Goal: Task Accomplishment & Management: Use online tool/utility

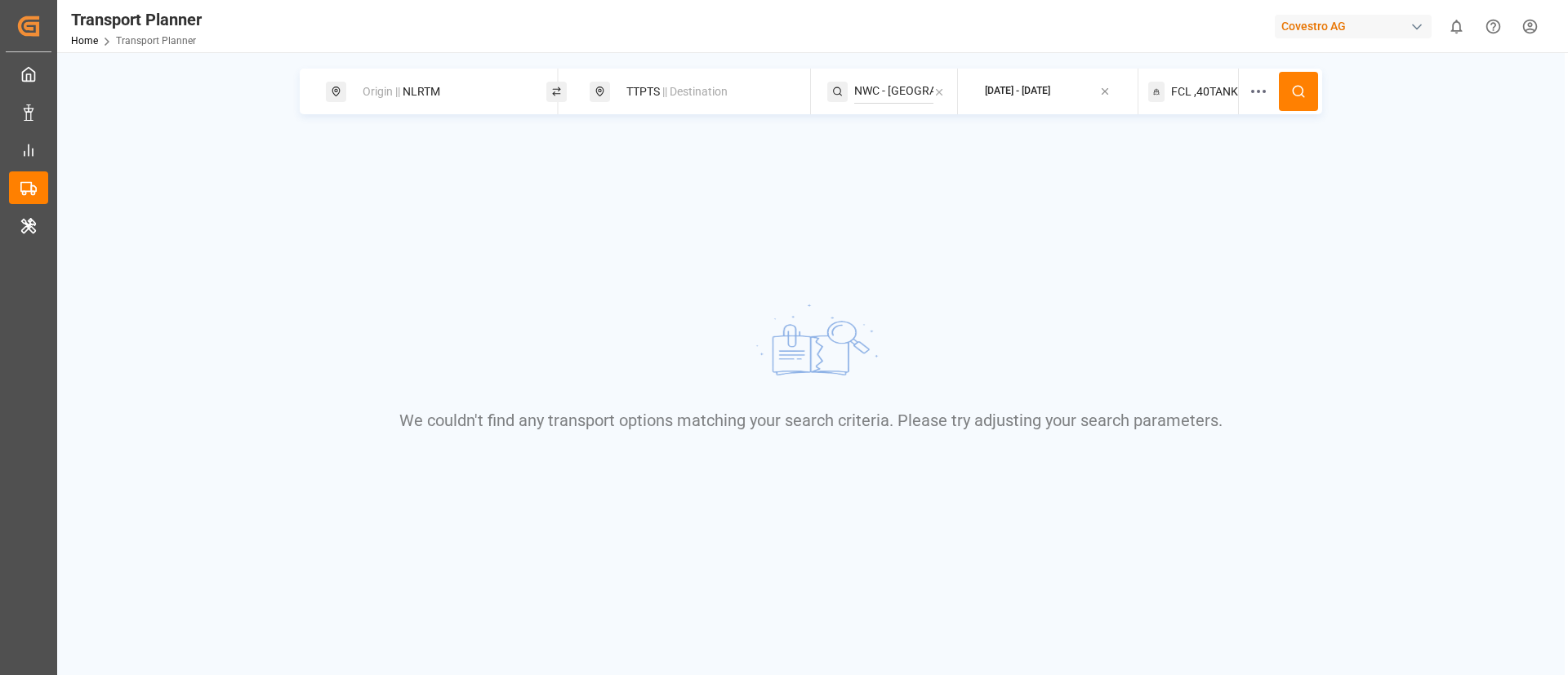
click at [1359, 14] on div "Covestro AG" at bounding box center [1353, 26] width 157 height 24
type input "evonik i"
click at [1388, 106] on div "EV Evonik Industries AG EvonikIn-6LLN" at bounding box center [1357, 110] width 278 height 36
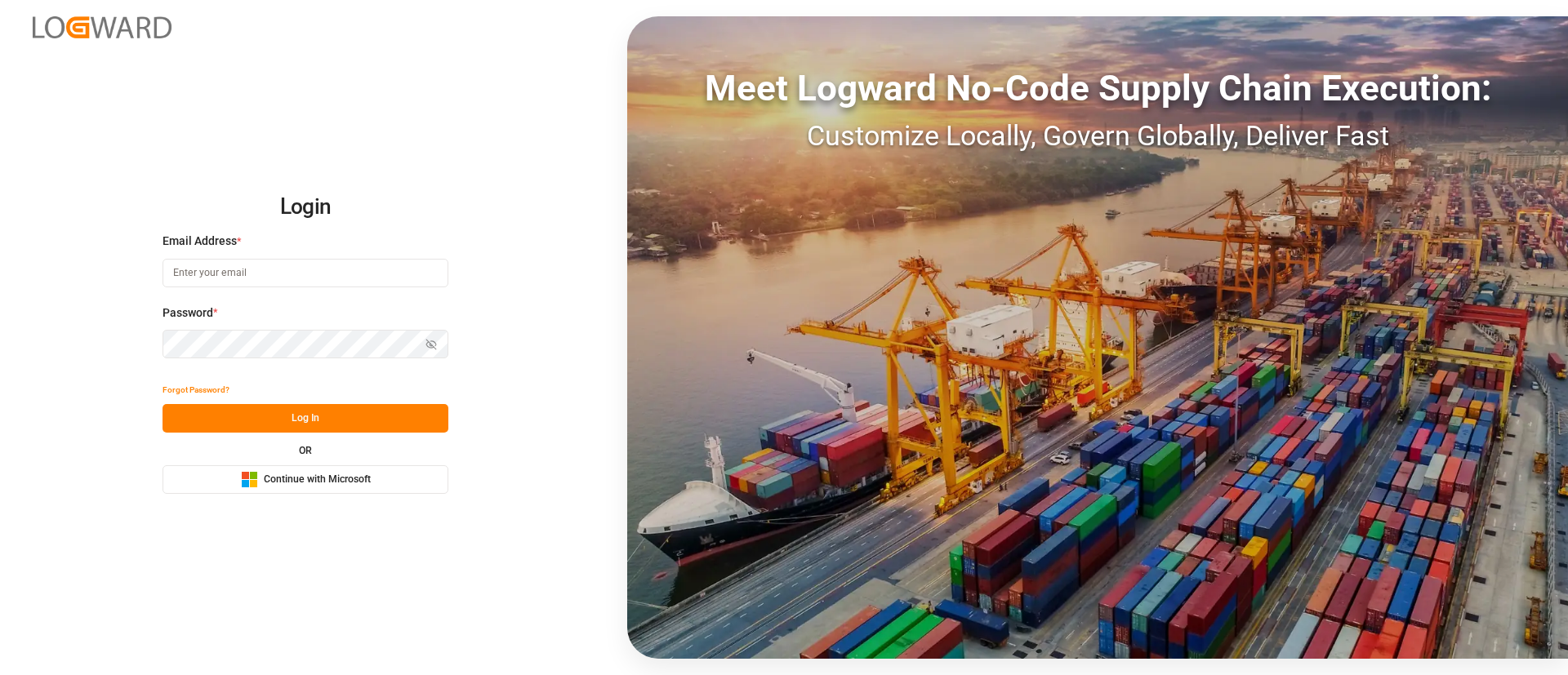
click at [259, 482] on div "Microsoft Logo Continue with Microsoft" at bounding box center [306, 479] width 130 height 17
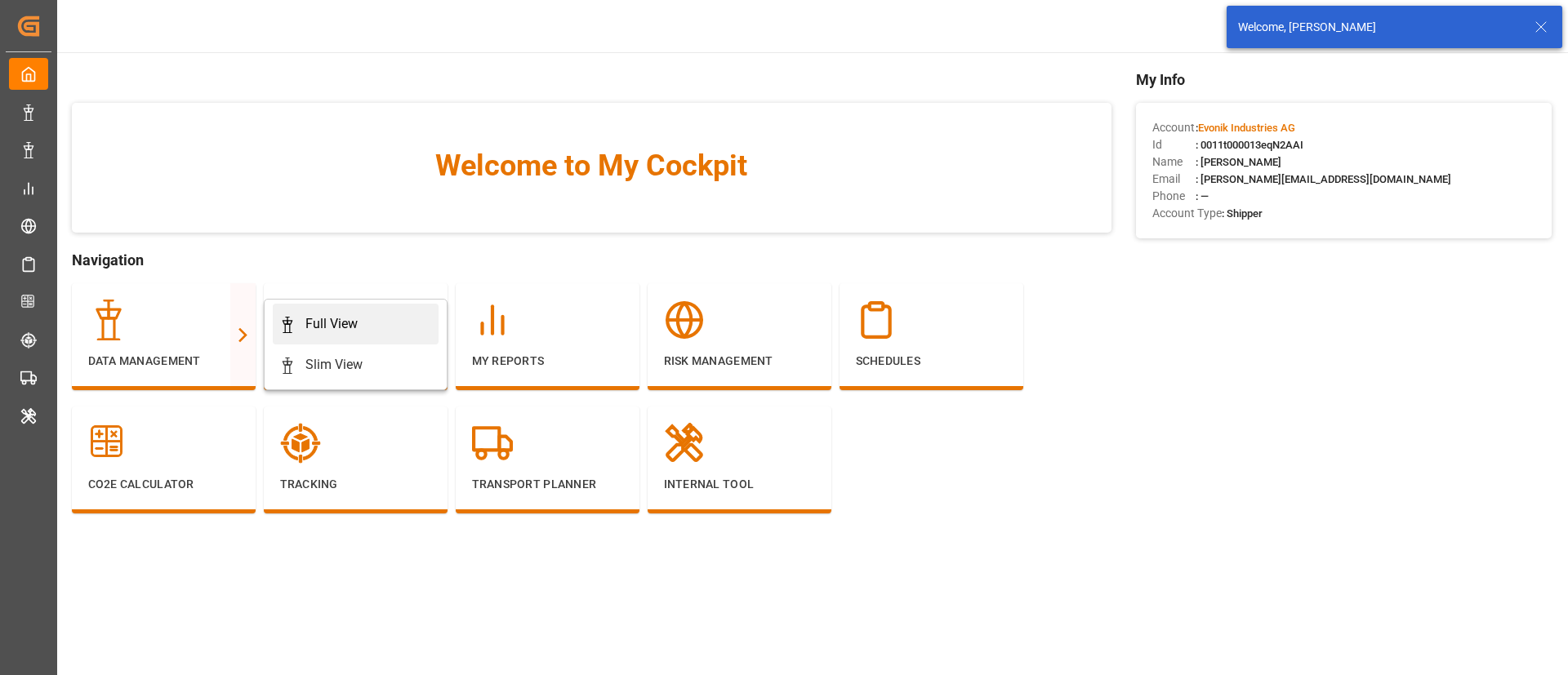
click at [320, 324] on div "Full View" at bounding box center [331, 324] width 52 height 19
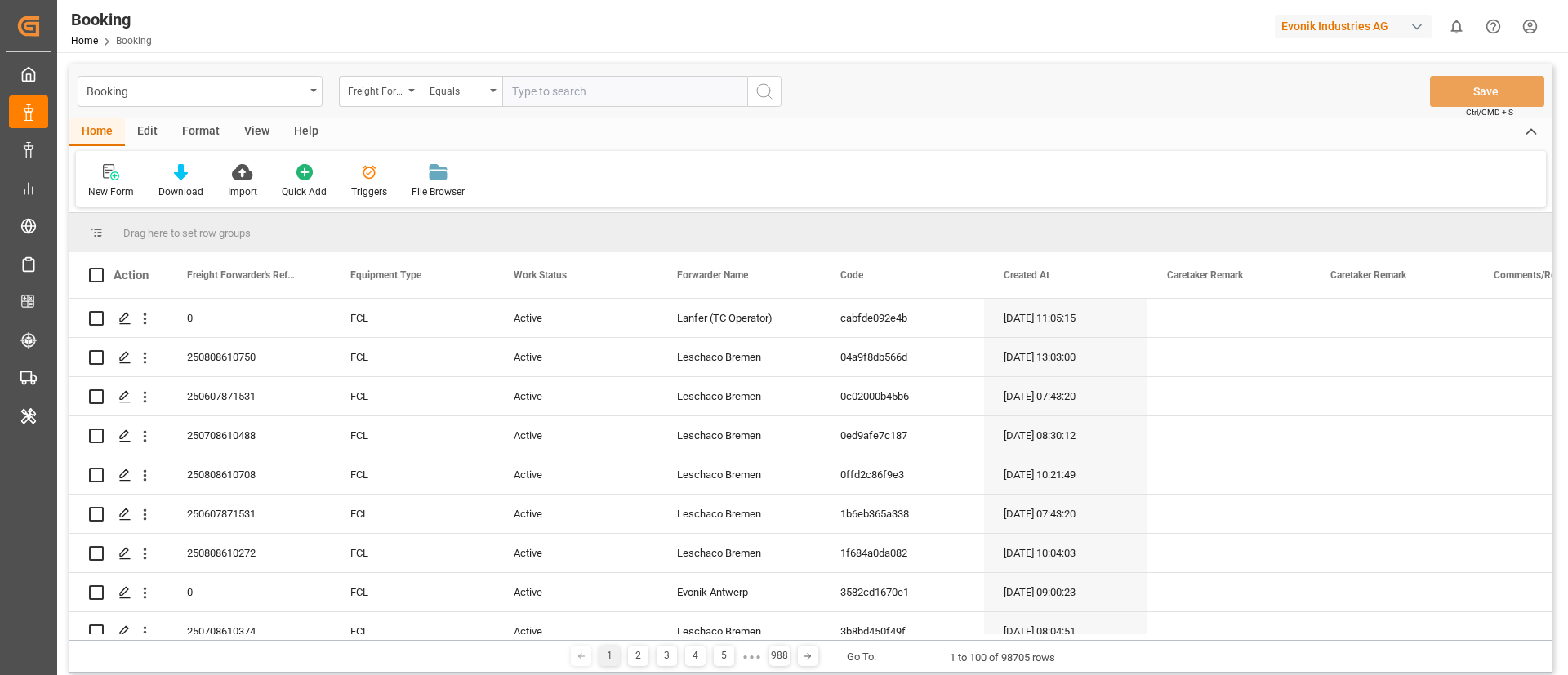
click at [208, 133] on div "Format" at bounding box center [200, 132] width 62 height 28
click at [122, 182] on div "Filter Rows" at bounding box center [112, 181] width 73 height 36
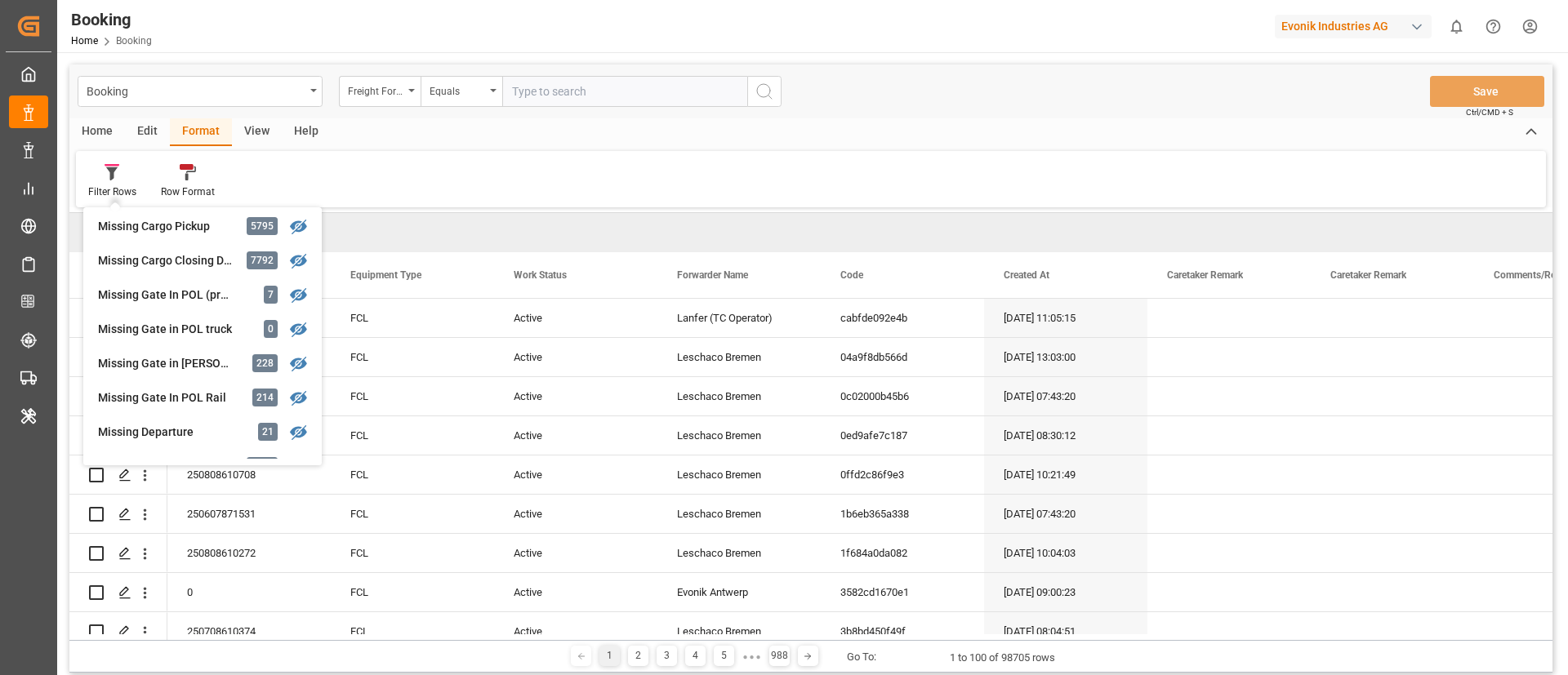
scroll to position [367, 0]
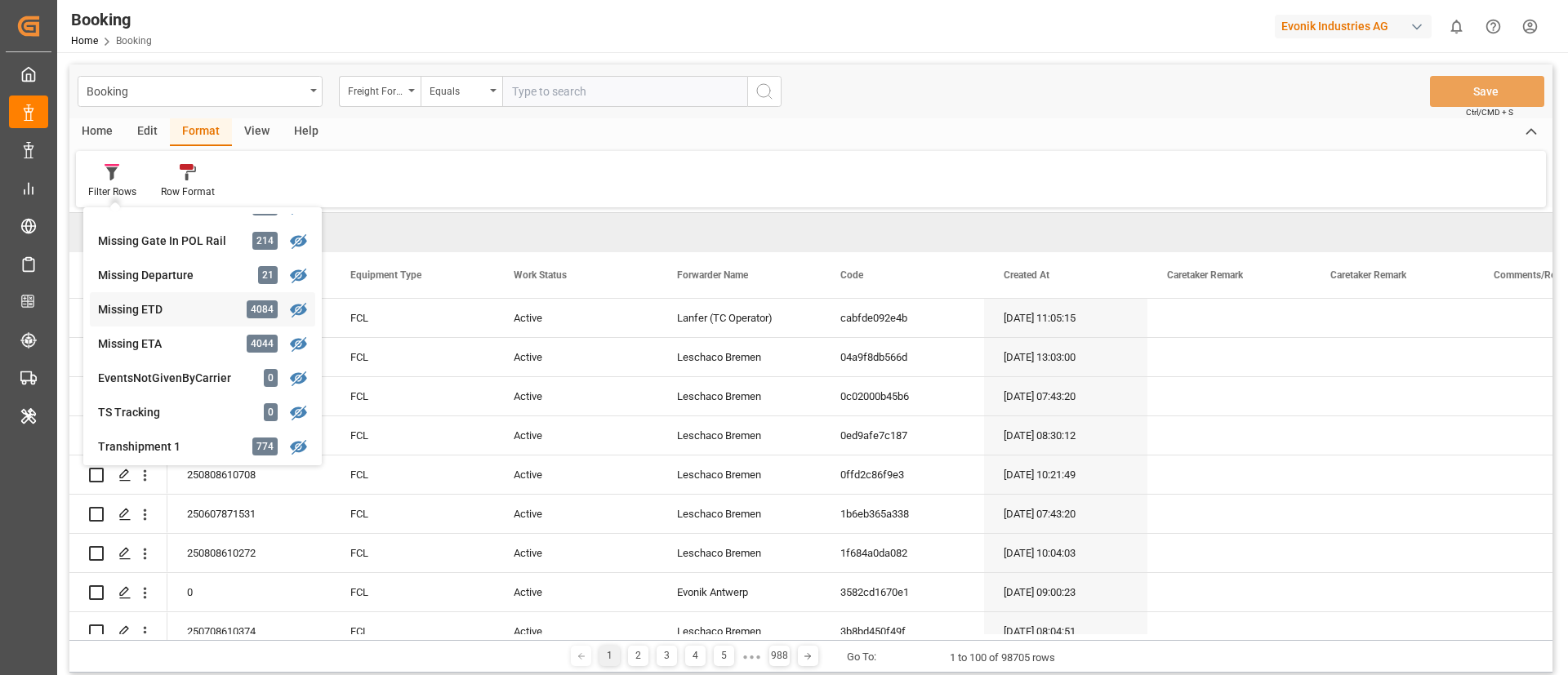
click at [178, 313] on div "Missing ETD" at bounding box center [169, 310] width 143 height 17
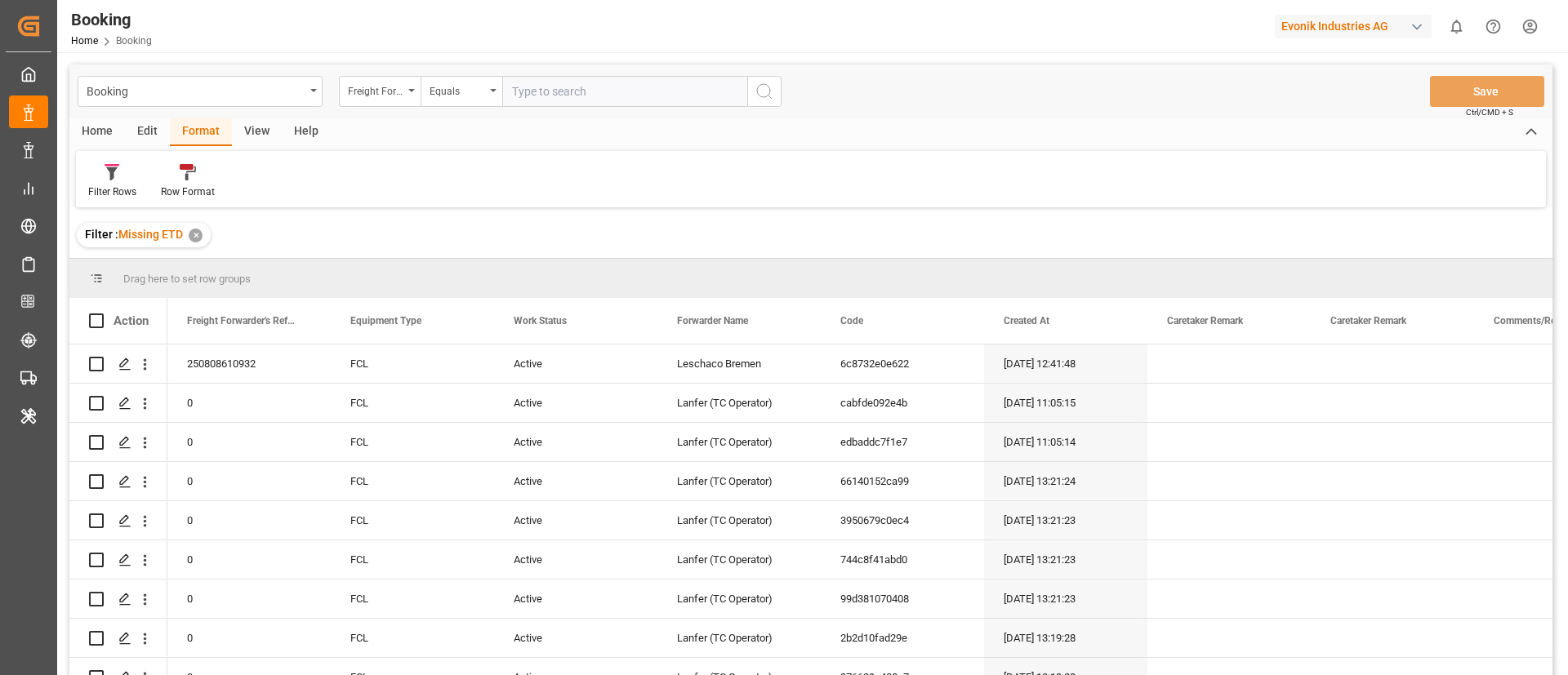
click at [252, 139] on div "View" at bounding box center [256, 132] width 50 height 28
click at [107, 182] on div "Default" at bounding box center [104, 181] width 57 height 36
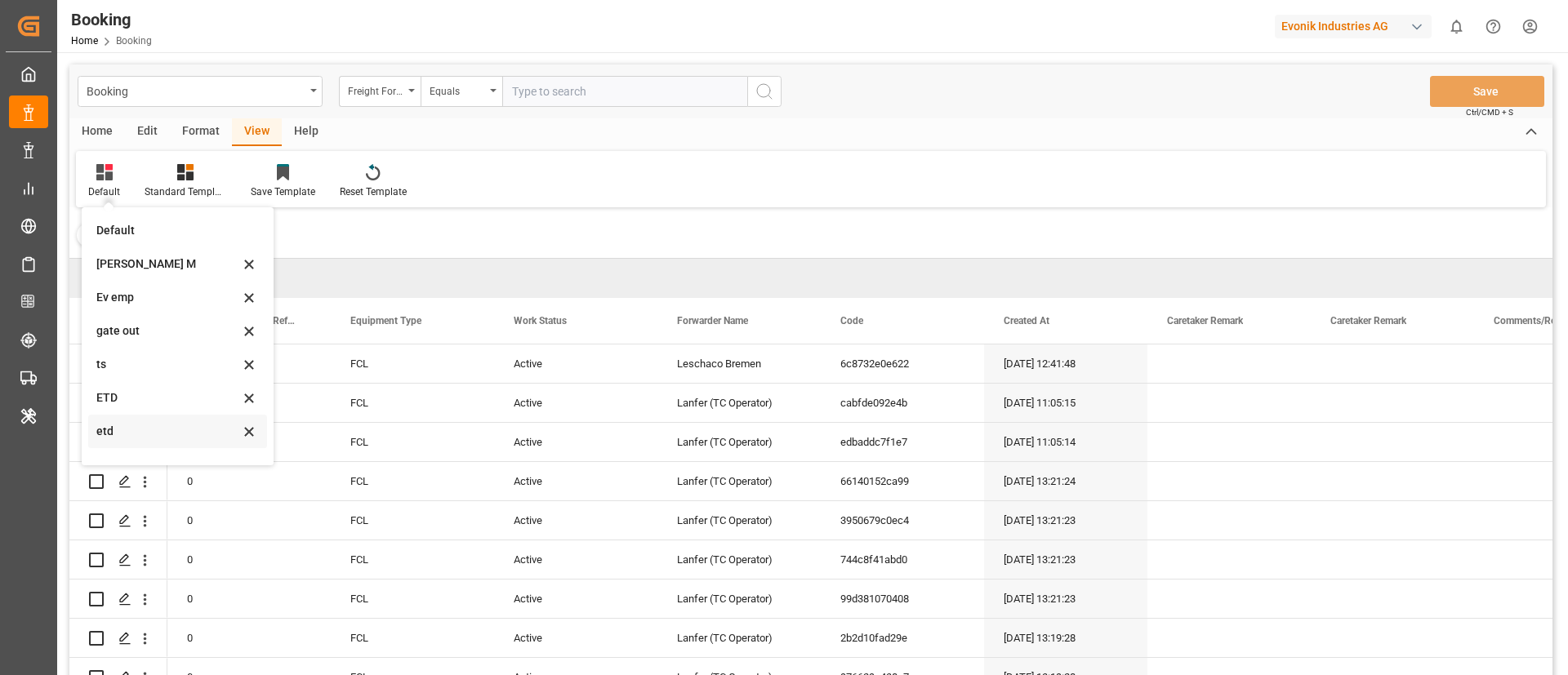
click at [128, 431] on div "etd" at bounding box center [167, 431] width 143 height 17
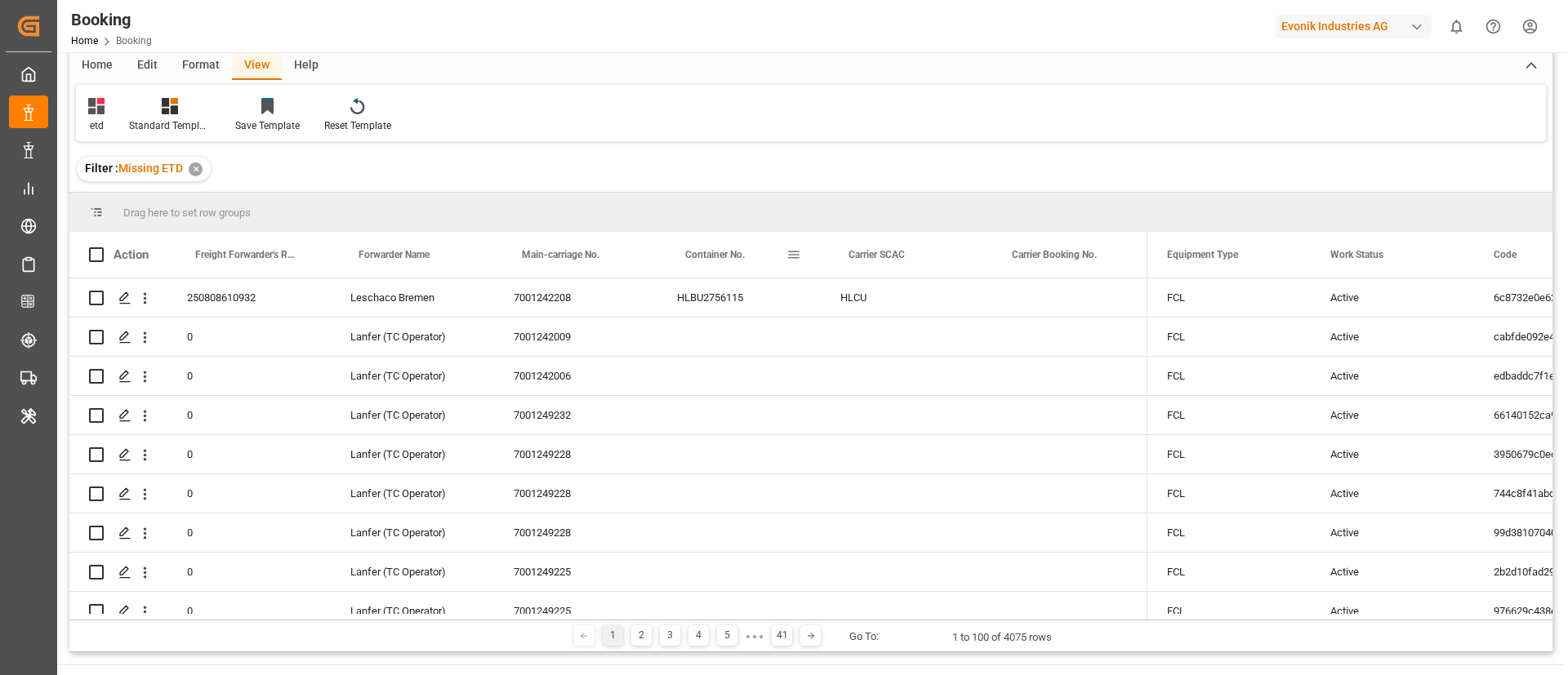
scroll to position [122, 0]
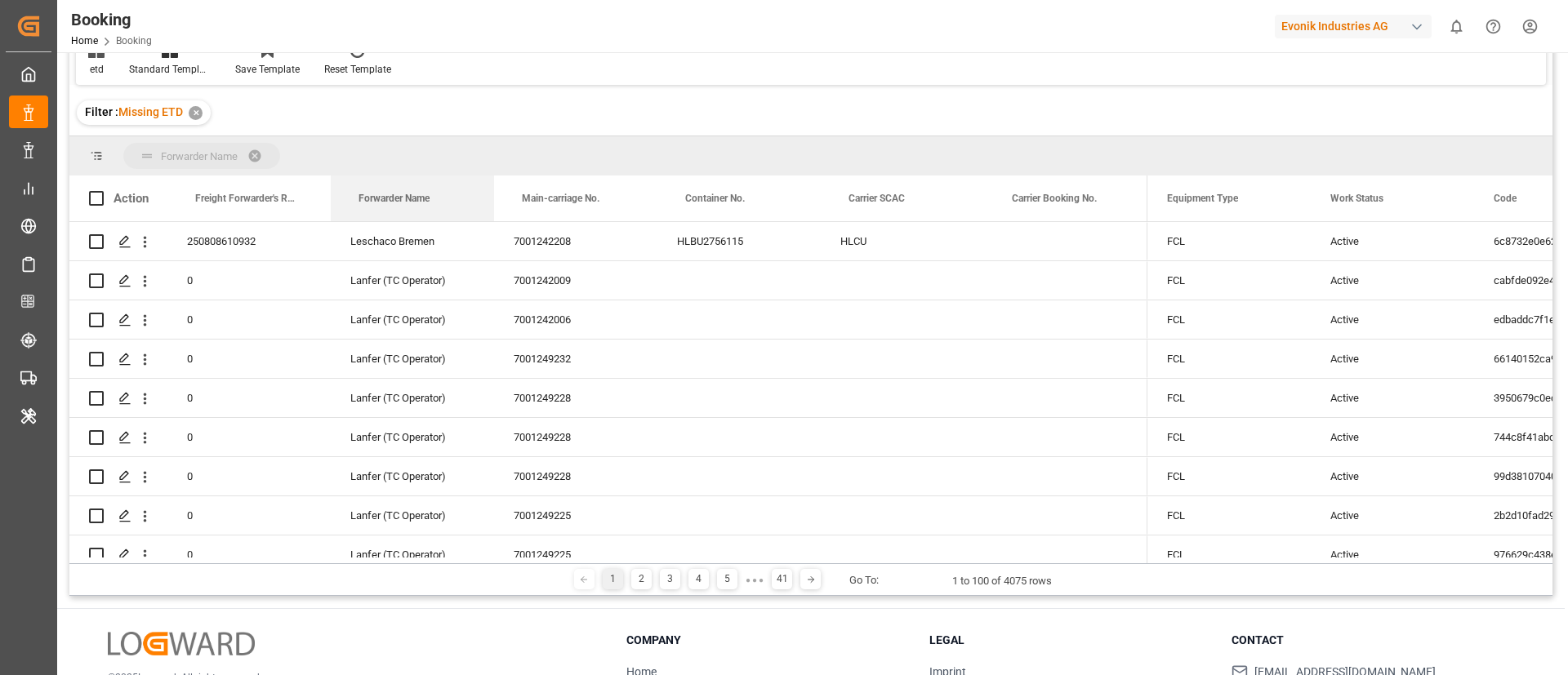
drag, startPoint x: 410, startPoint y: 204, endPoint x: 421, endPoint y: 155, distance: 50.2
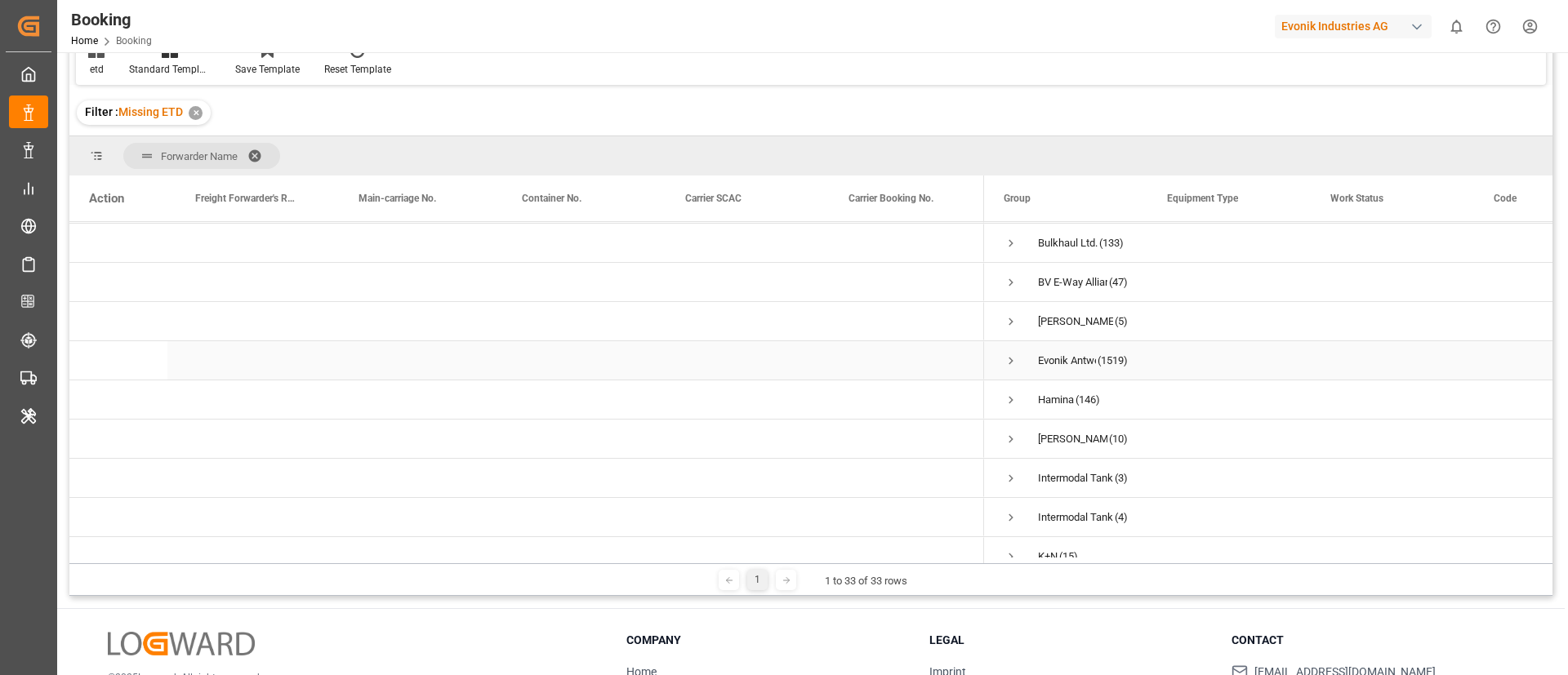
scroll to position [245, 0]
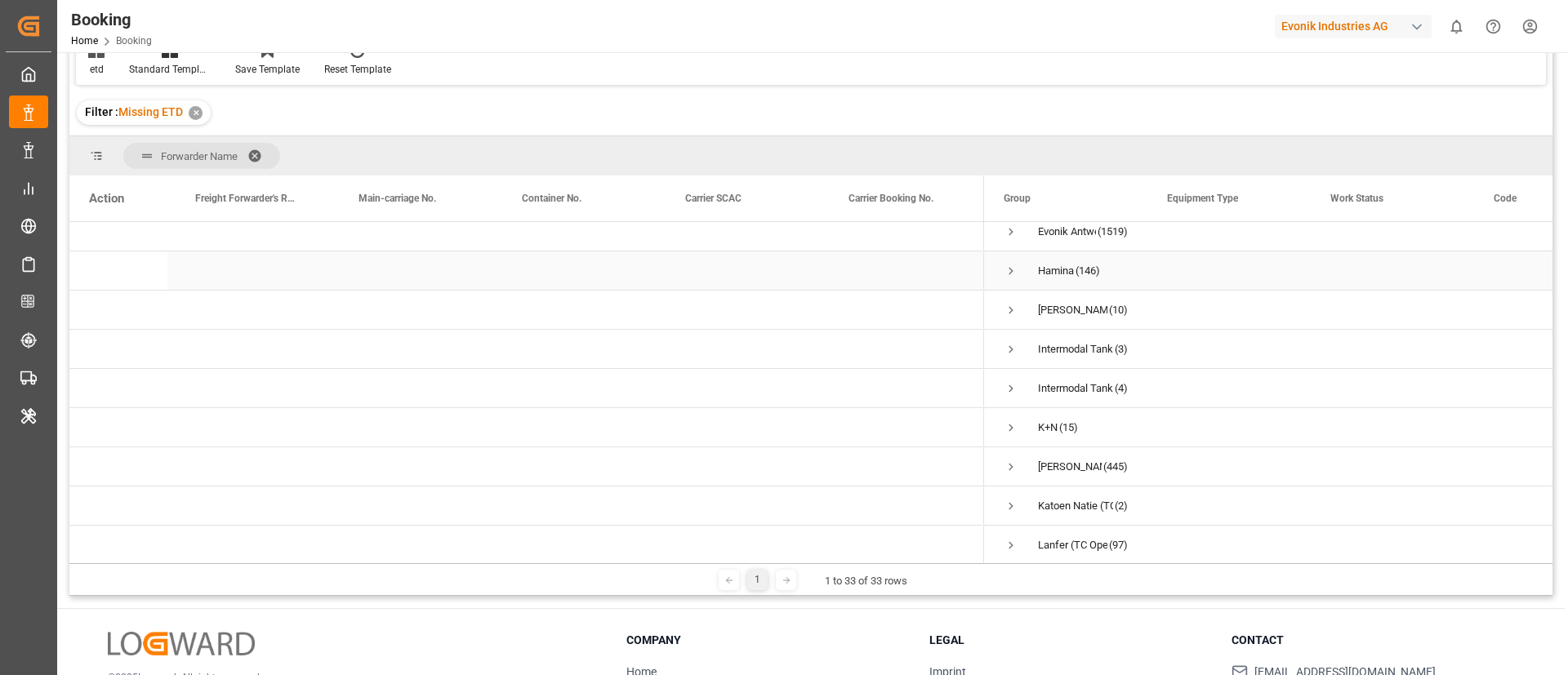
click at [1008, 272] on span "Press SPACE to select this row." at bounding box center [1010, 270] width 14 height 14
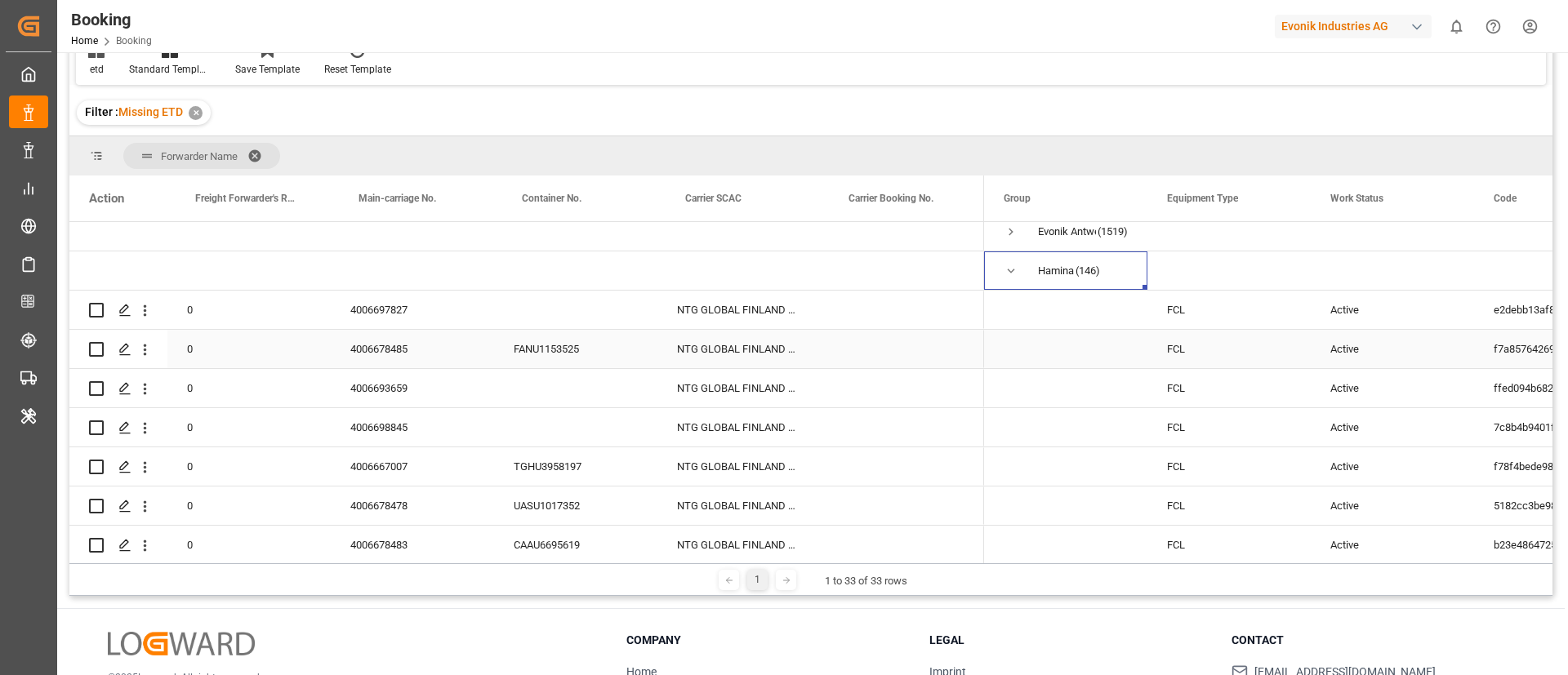
click at [413, 361] on div "4006678485" at bounding box center [412, 348] width 163 height 38
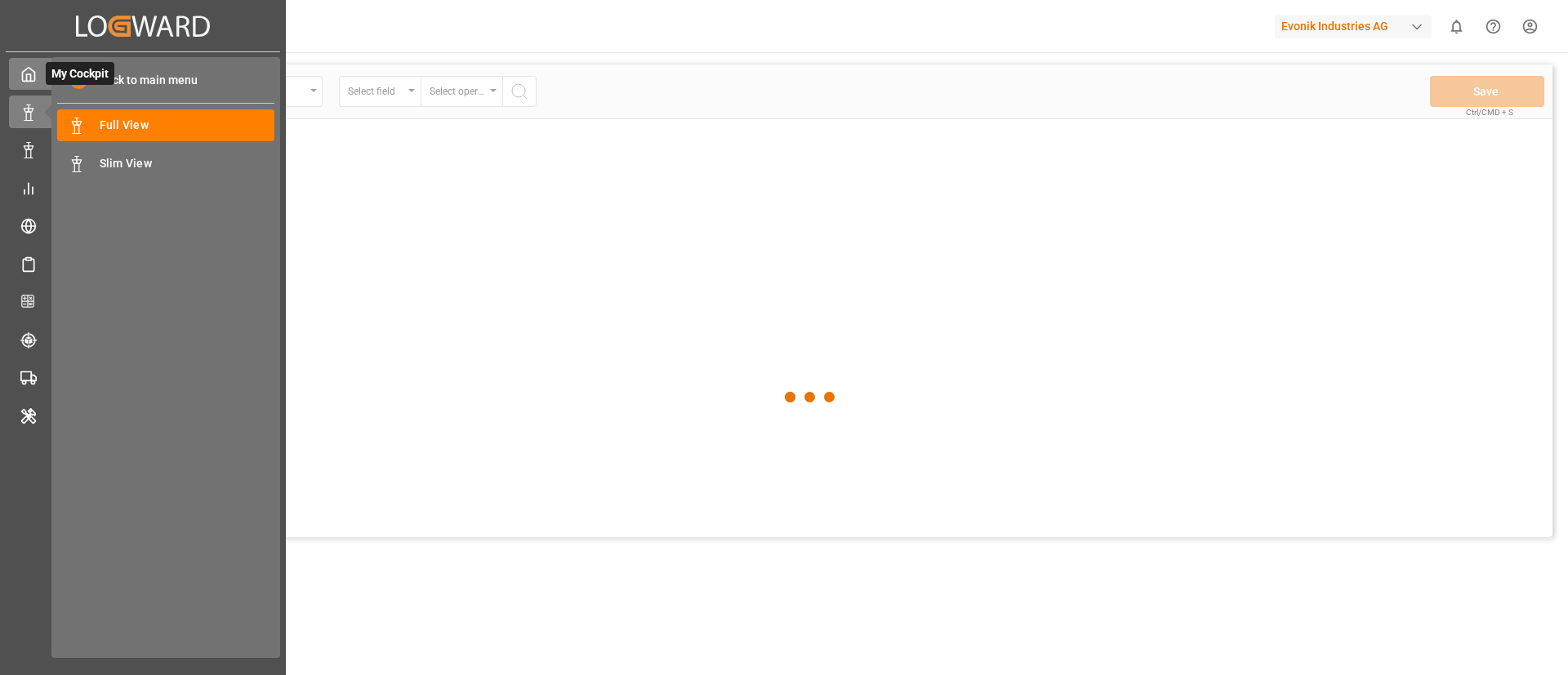
click at [29, 68] on icon at bounding box center [29, 74] width 12 height 14
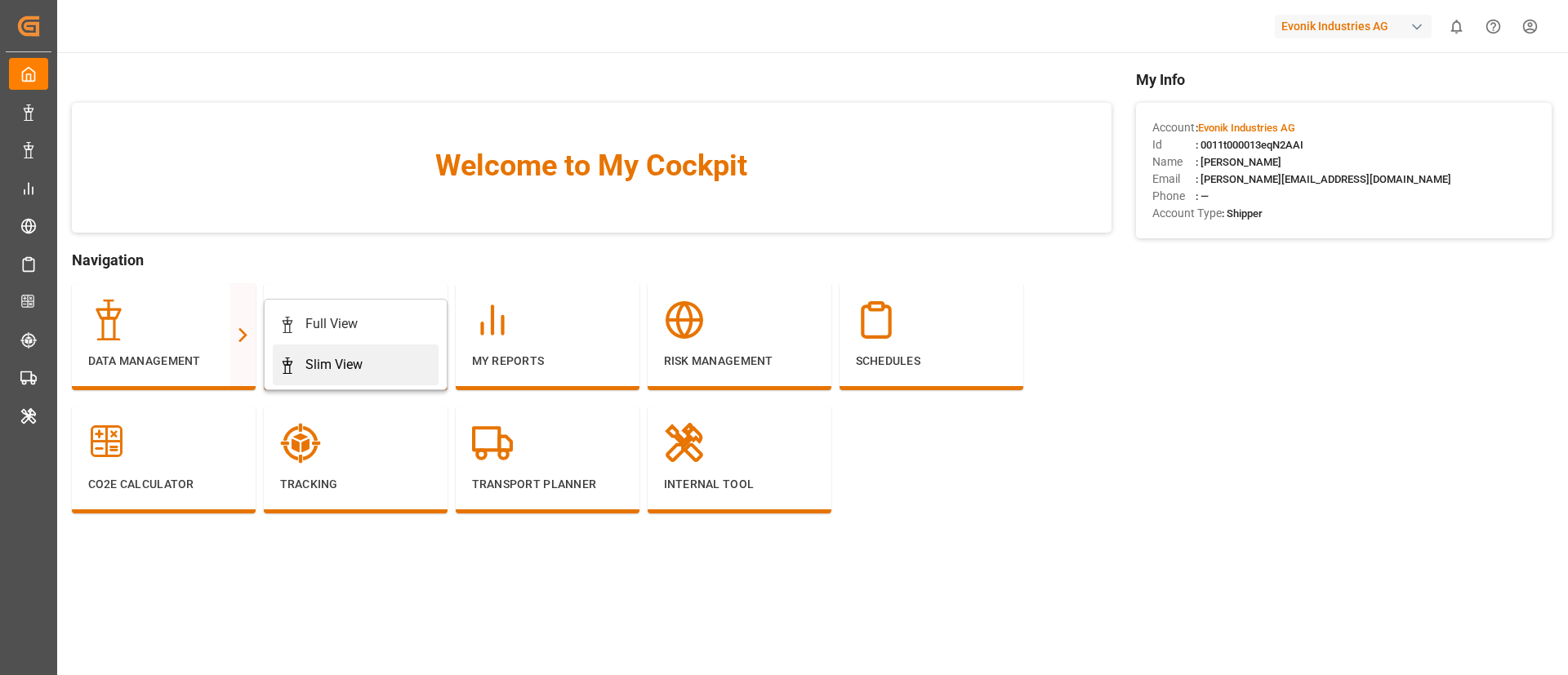
click at [308, 367] on div "Slim View" at bounding box center [334, 364] width 57 height 19
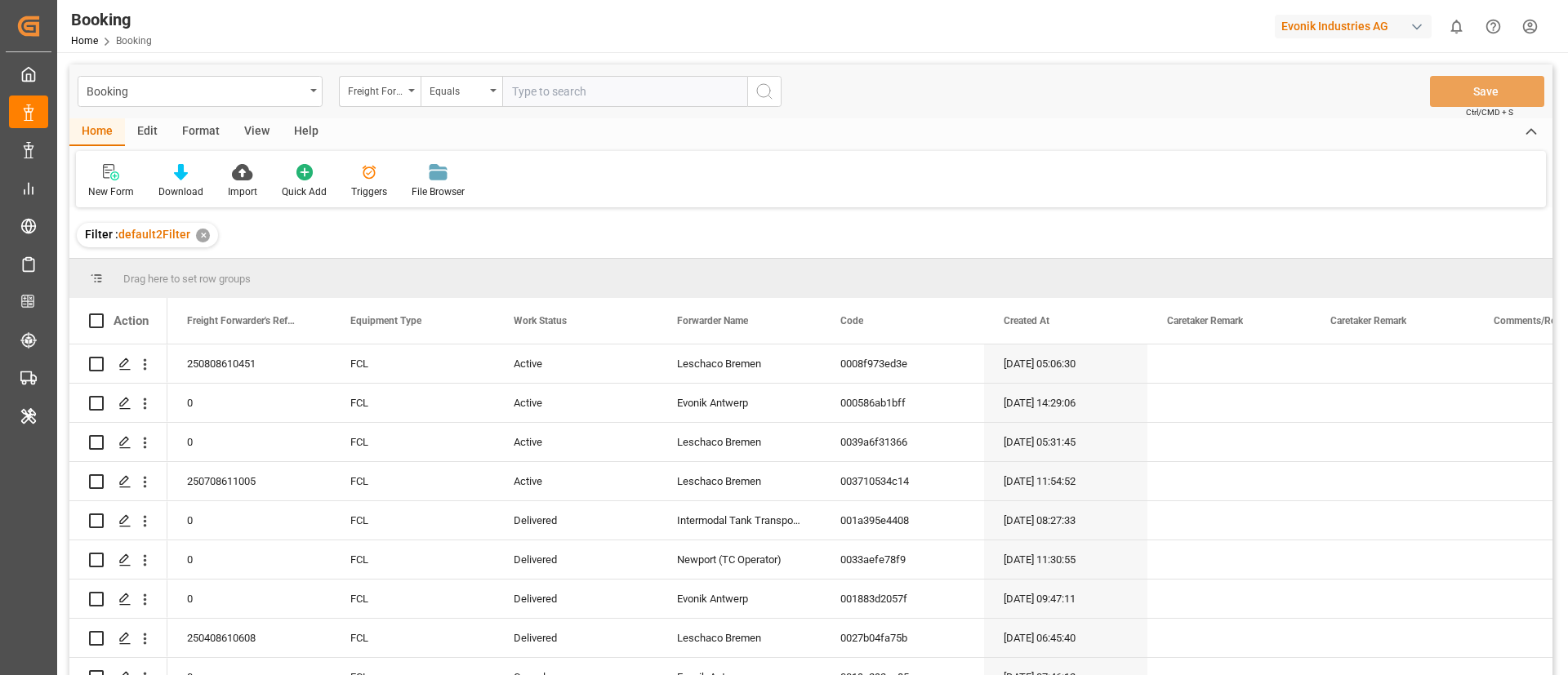
click at [214, 133] on div "Format" at bounding box center [200, 132] width 62 height 28
click at [118, 184] on div "Filter Rows" at bounding box center [112, 191] width 48 height 14
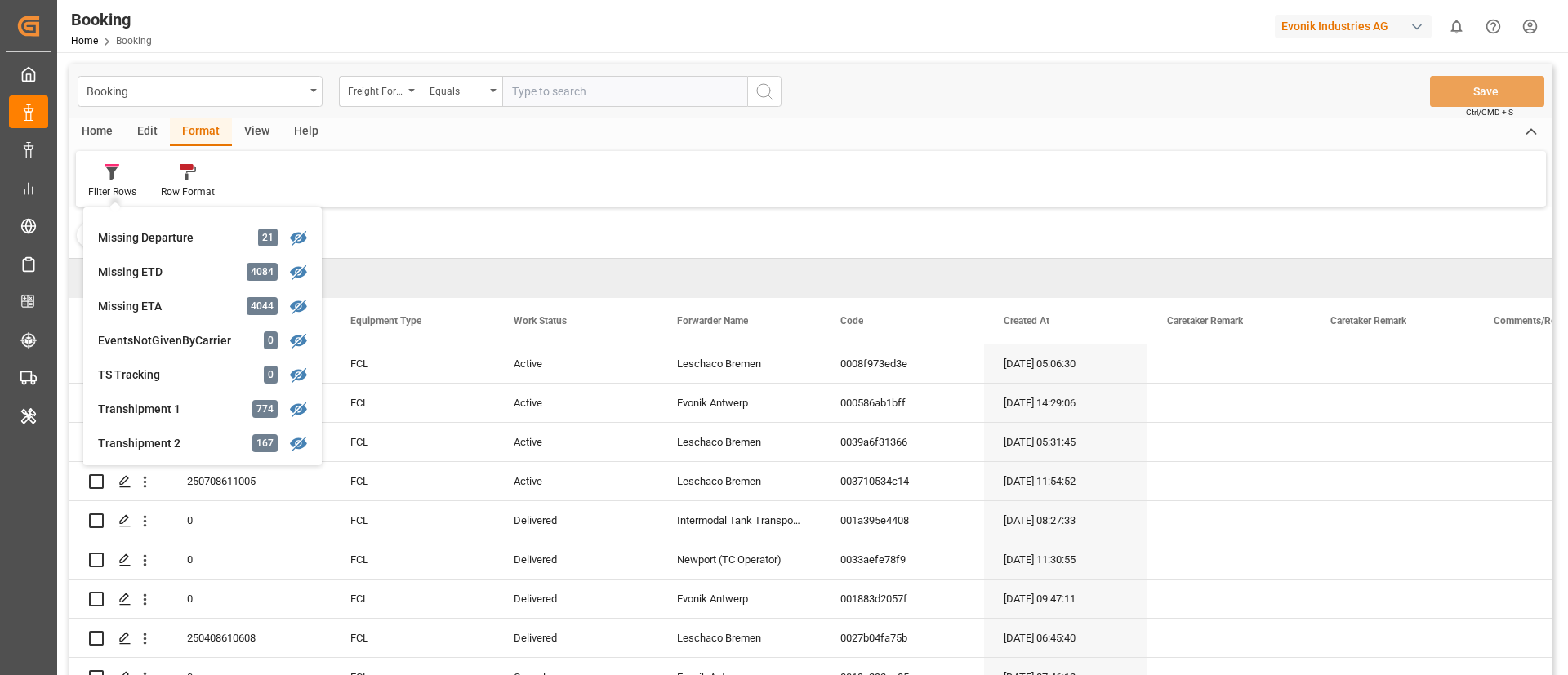
scroll to position [369, 0]
click at [171, 300] on div "Missing ETD" at bounding box center [169, 308] width 143 height 17
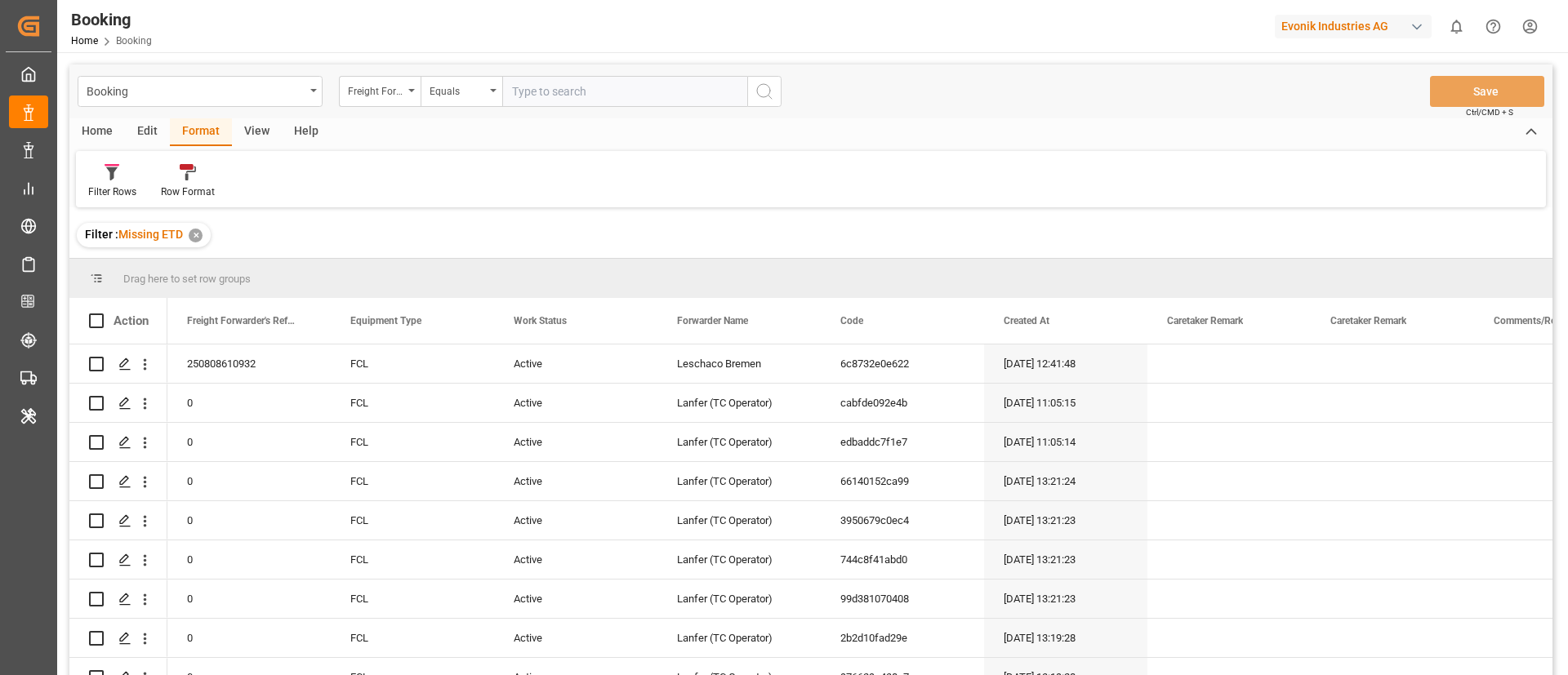
click at [263, 129] on div "View" at bounding box center [256, 132] width 50 height 28
click at [117, 177] on div at bounding box center [104, 171] width 32 height 17
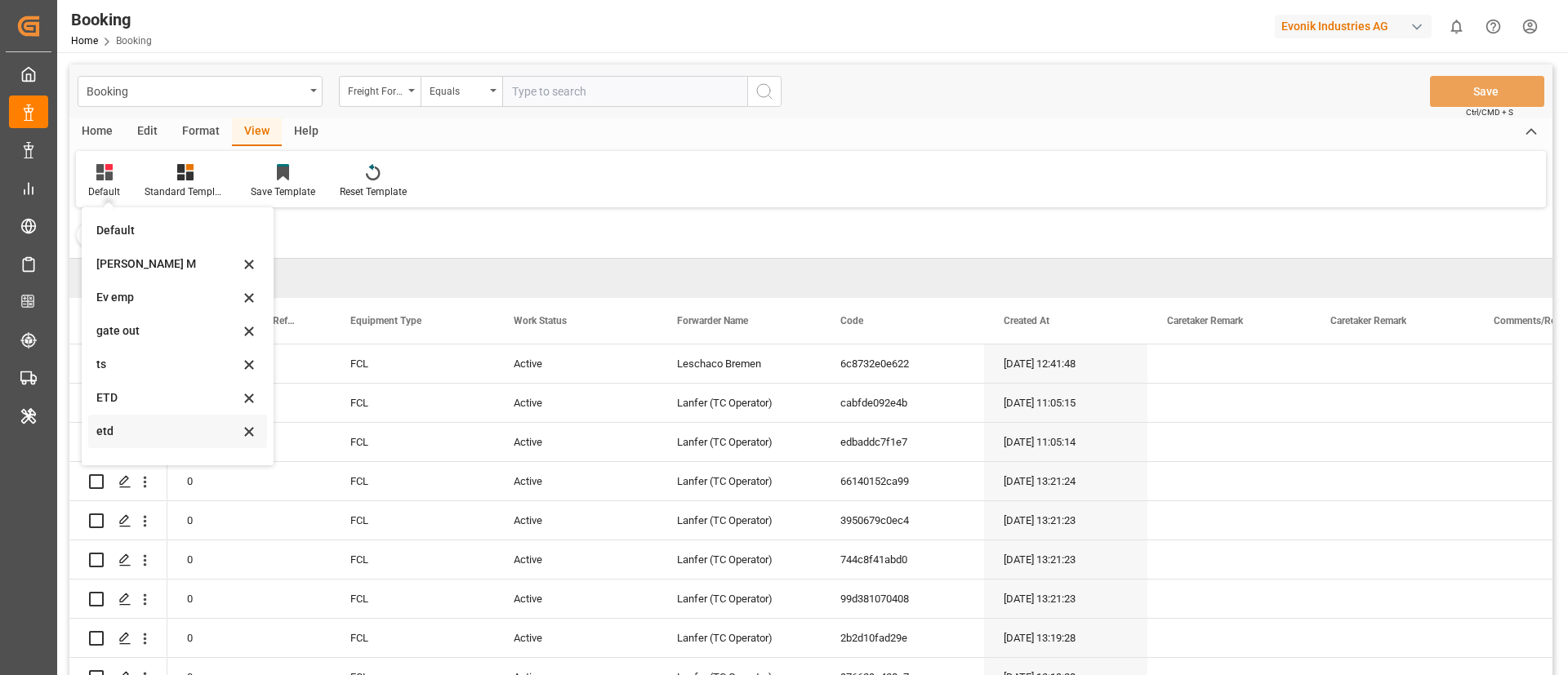
click at [142, 422] on div "etd" at bounding box center [167, 431] width 143 height 17
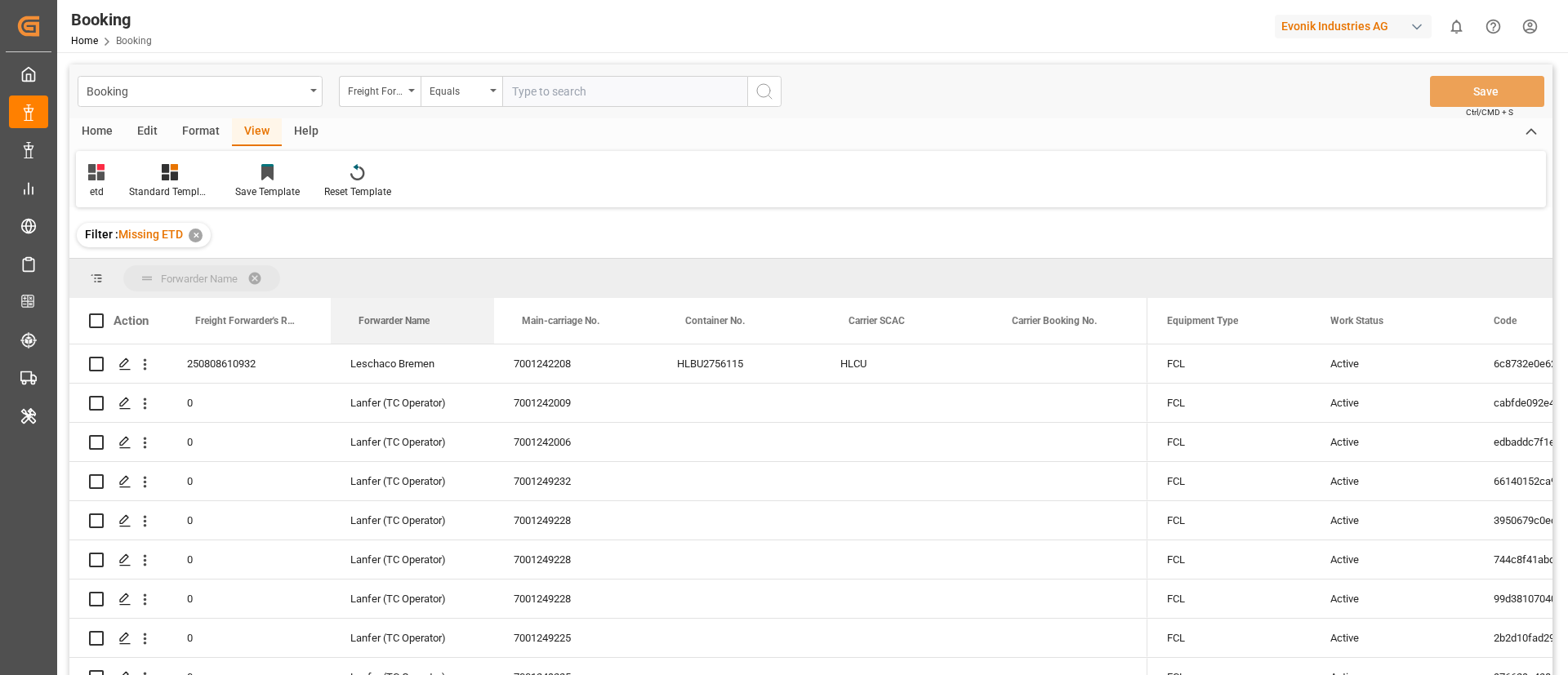
drag, startPoint x: 404, startPoint y: 317, endPoint x: 428, endPoint y: 269, distance: 53.7
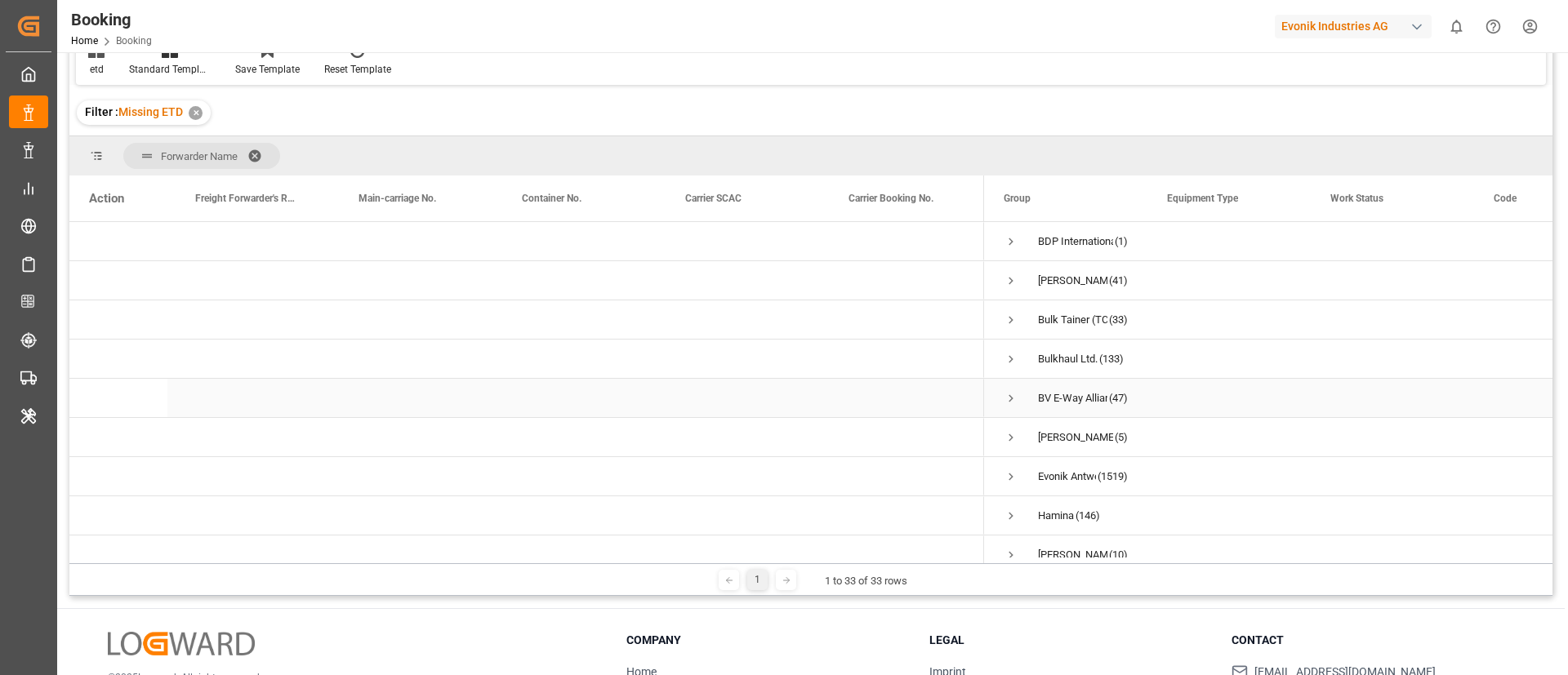
scroll to position [122, 0]
click at [1015, 310] on span "Press SPACE to select this row." at bounding box center [1010, 314] width 14 height 14
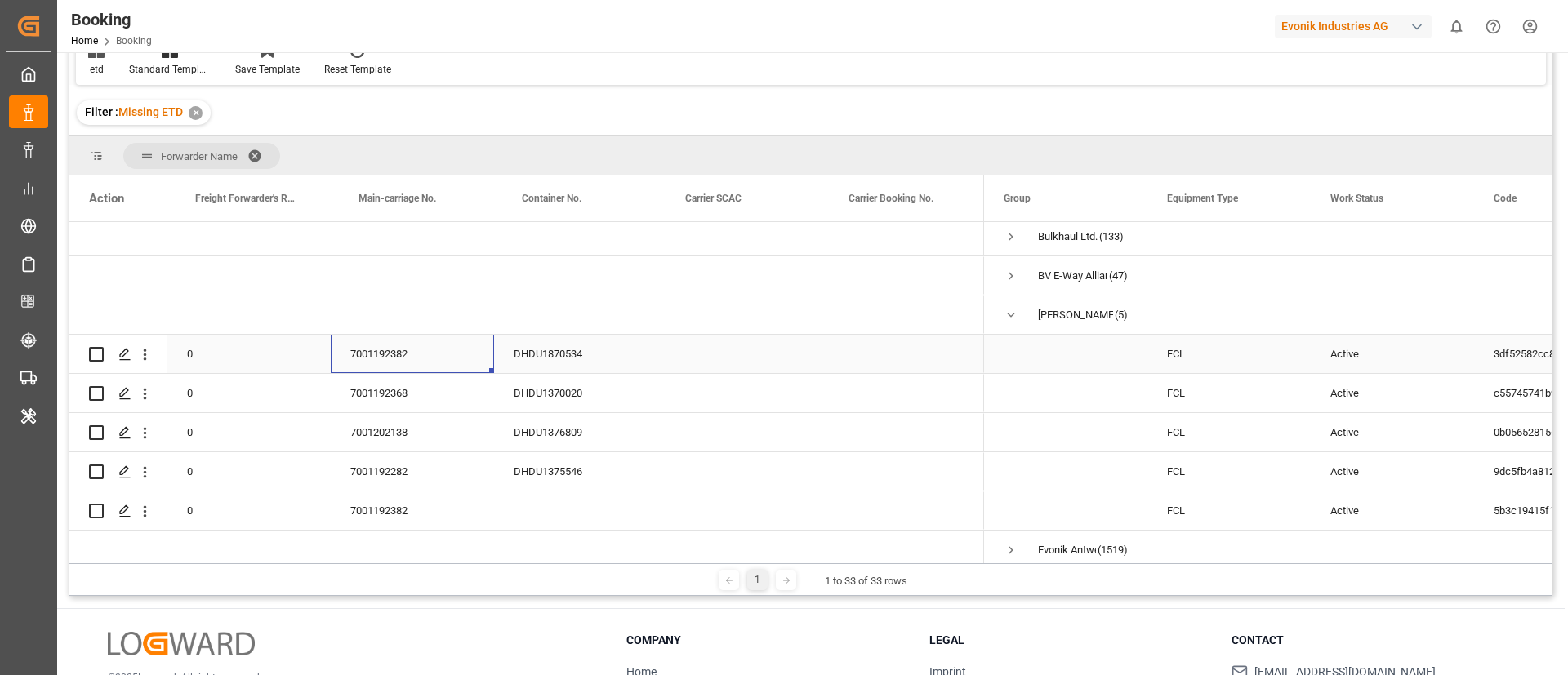
click at [404, 359] on div "7001192382" at bounding box center [412, 353] width 163 height 38
click at [1017, 316] on span "Press SPACE to select this row." at bounding box center [1010, 314] width 14 height 14
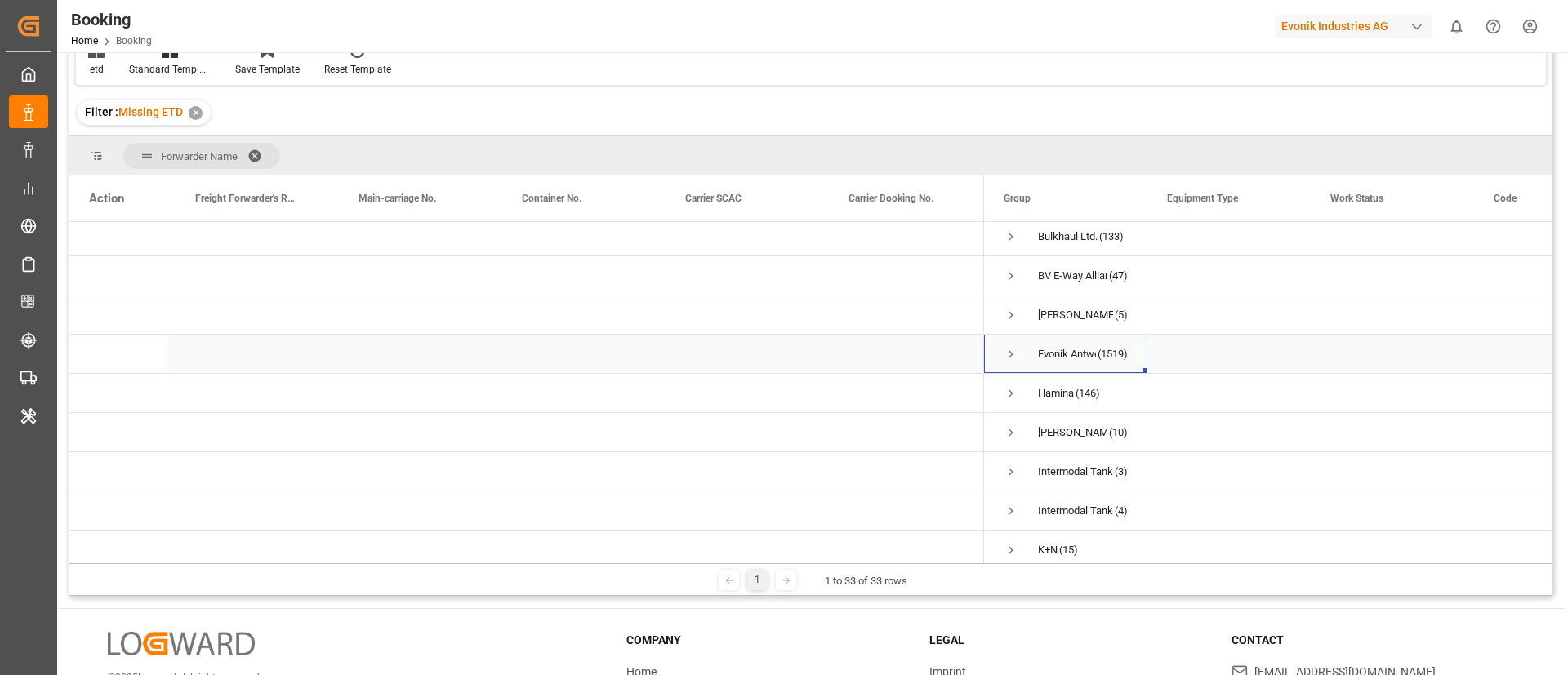
click at [1009, 351] on span "Press SPACE to select this row." at bounding box center [1010, 354] width 14 height 14
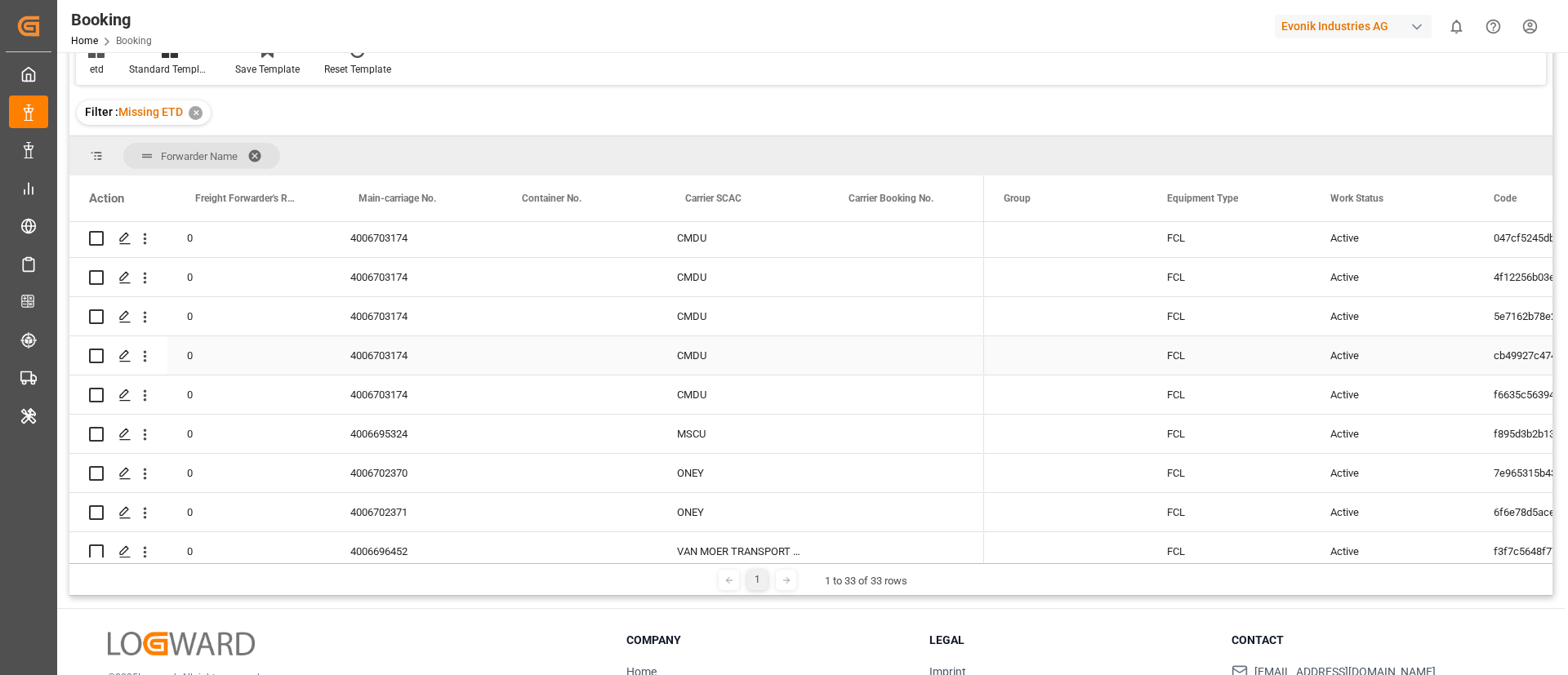
scroll to position [245, 0]
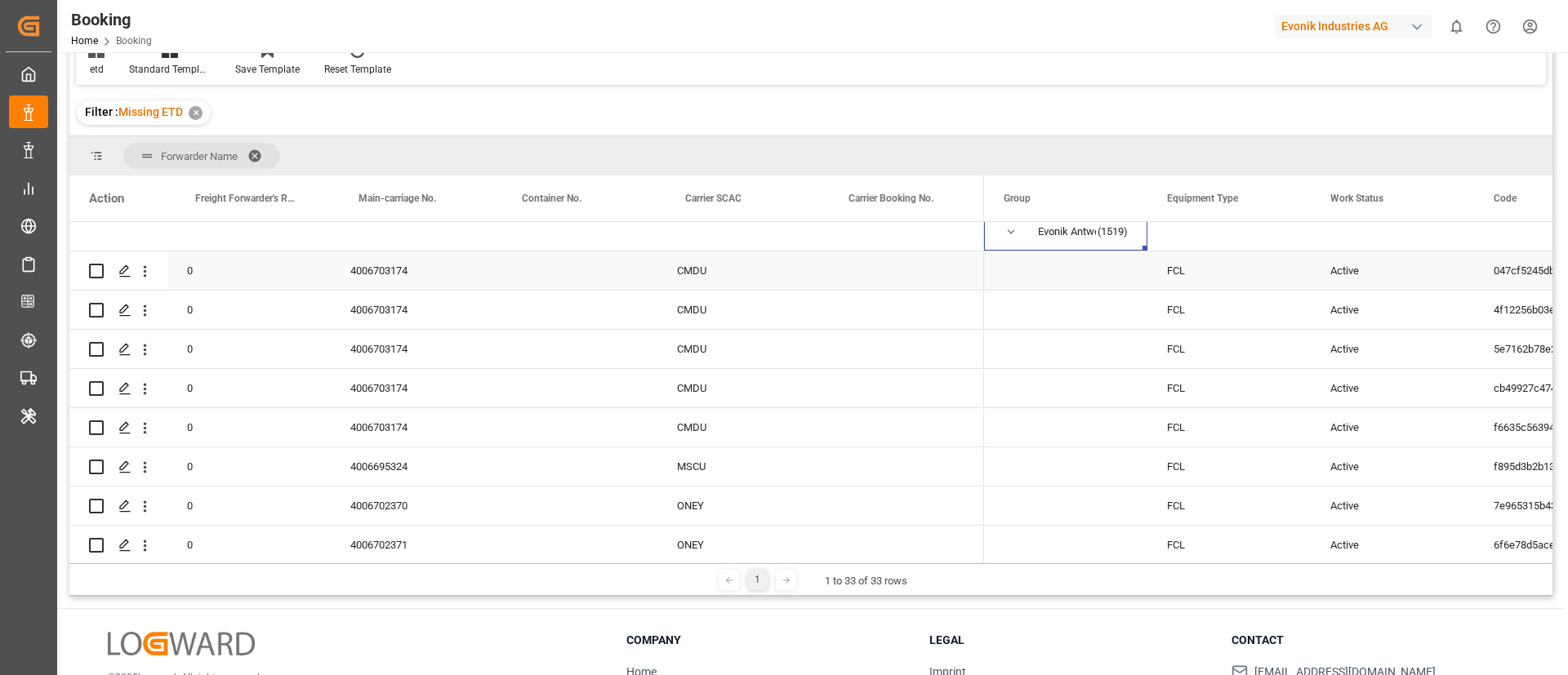
click at [399, 278] on div "4006703174" at bounding box center [412, 270] width 163 height 38
click at [392, 478] on div "4006695324" at bounding box center [412, 465] width 163 height 38
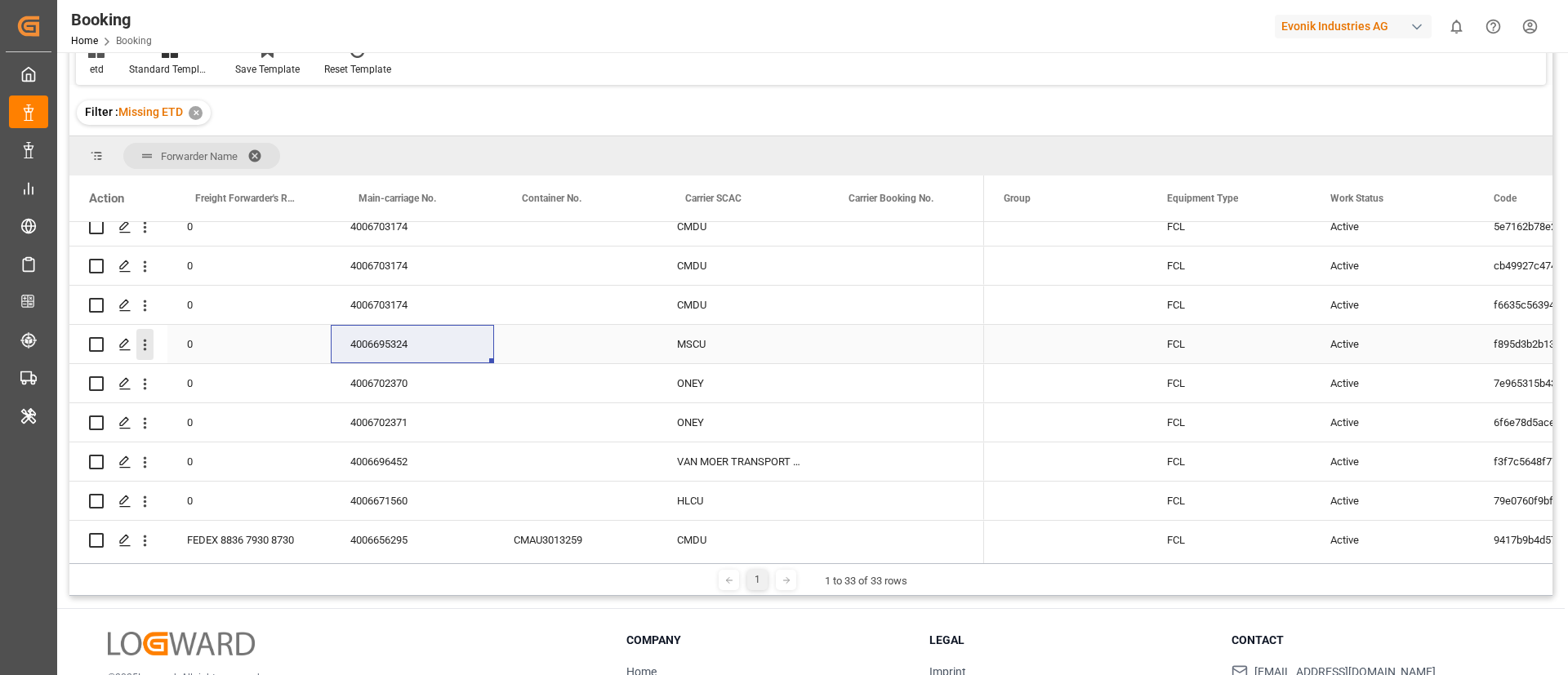
click at [144, 352] on icon "open menu" at bounding box center [145, 345] width 17 height 17
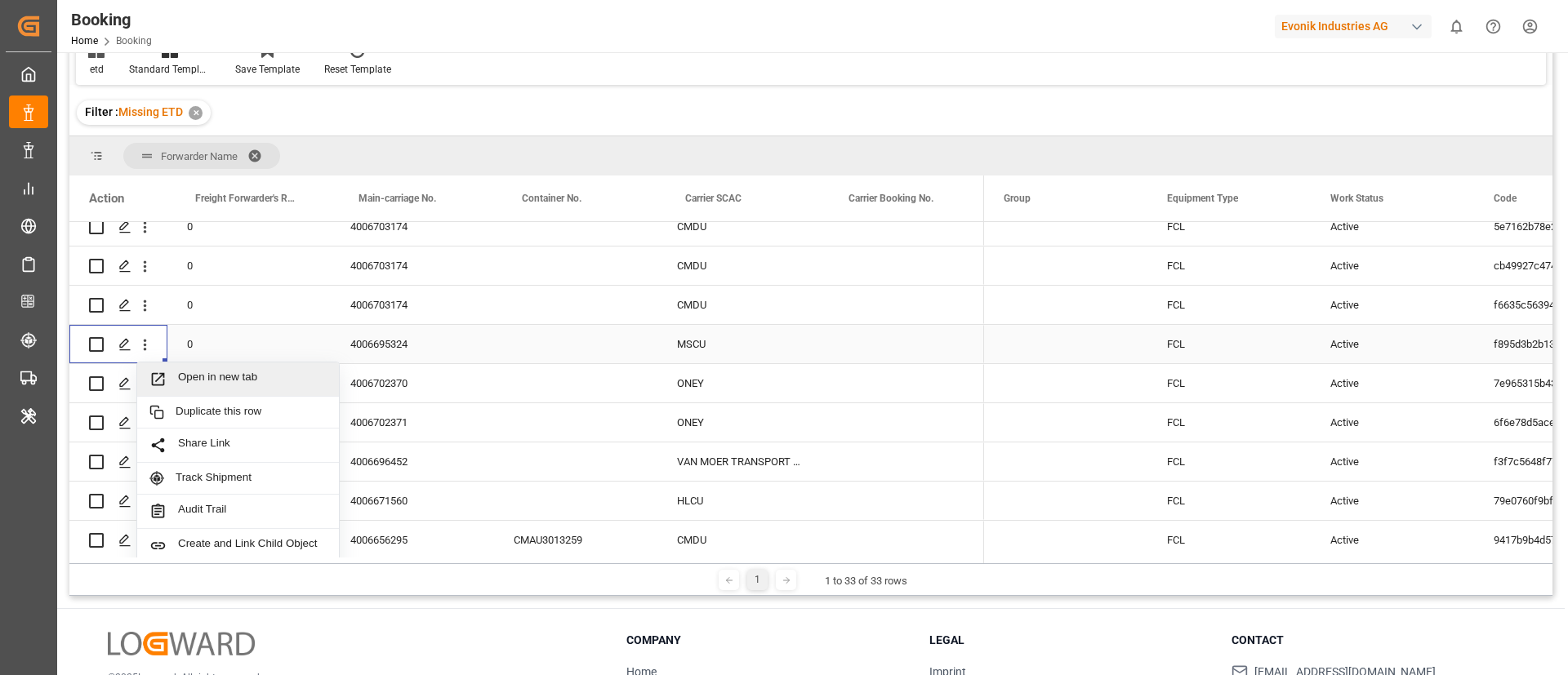
click at [210, 384] on span "Open in new tab" at bounding box center [253, 379] width 149 height 17
